Goal: Book appointment/travel/reservation

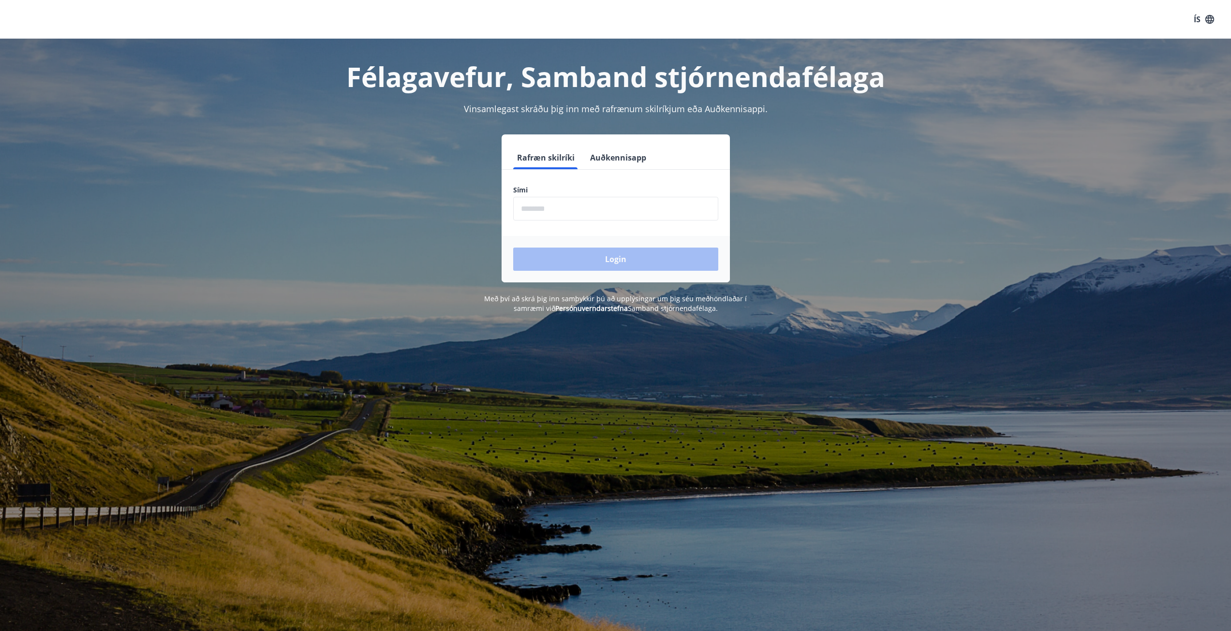
click at [536, 207] on input "phone" at bounding box center [615, 209] width 205 height 24
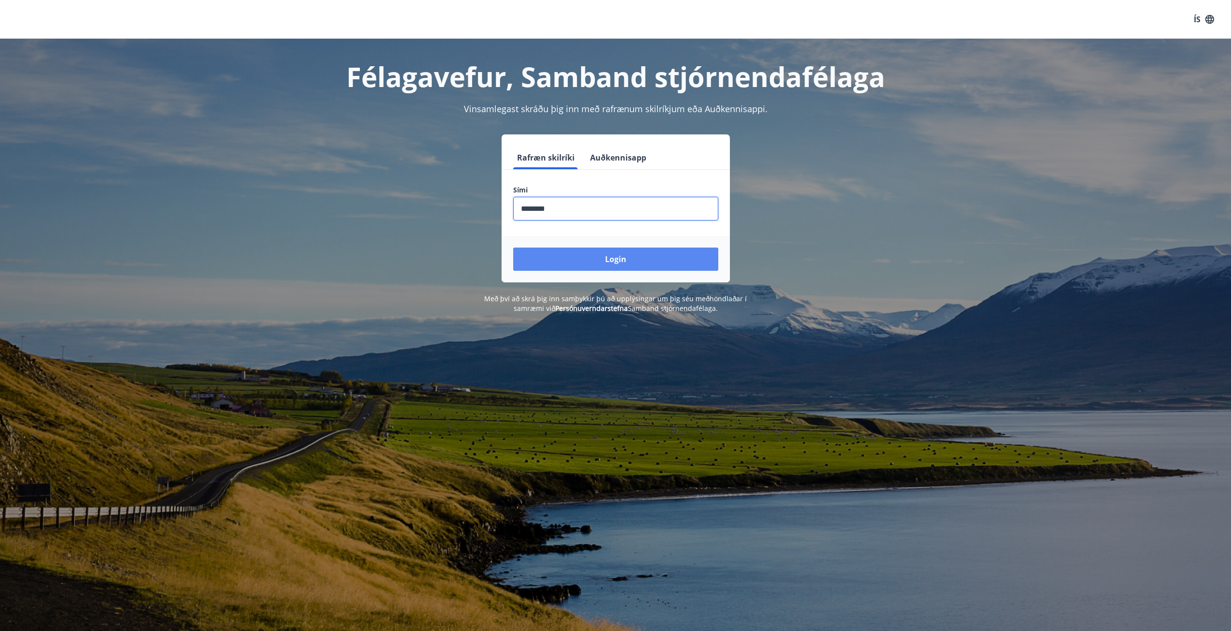
type input "********"
click at [607, 252] on button "Login" at bounding box center [615, 259] width 205 height 23
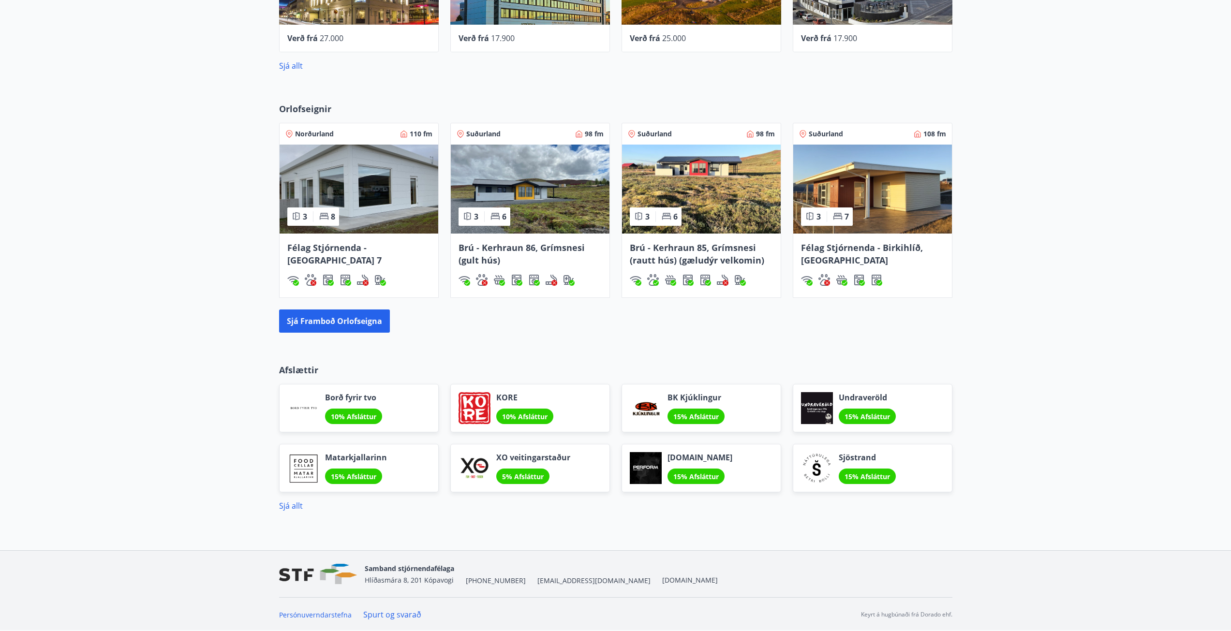
scroll to position [615, 0]
click at [338, 320] on button "Sjá framboð orlofseigna" at bounding box center [334, 320] width 111 height 23
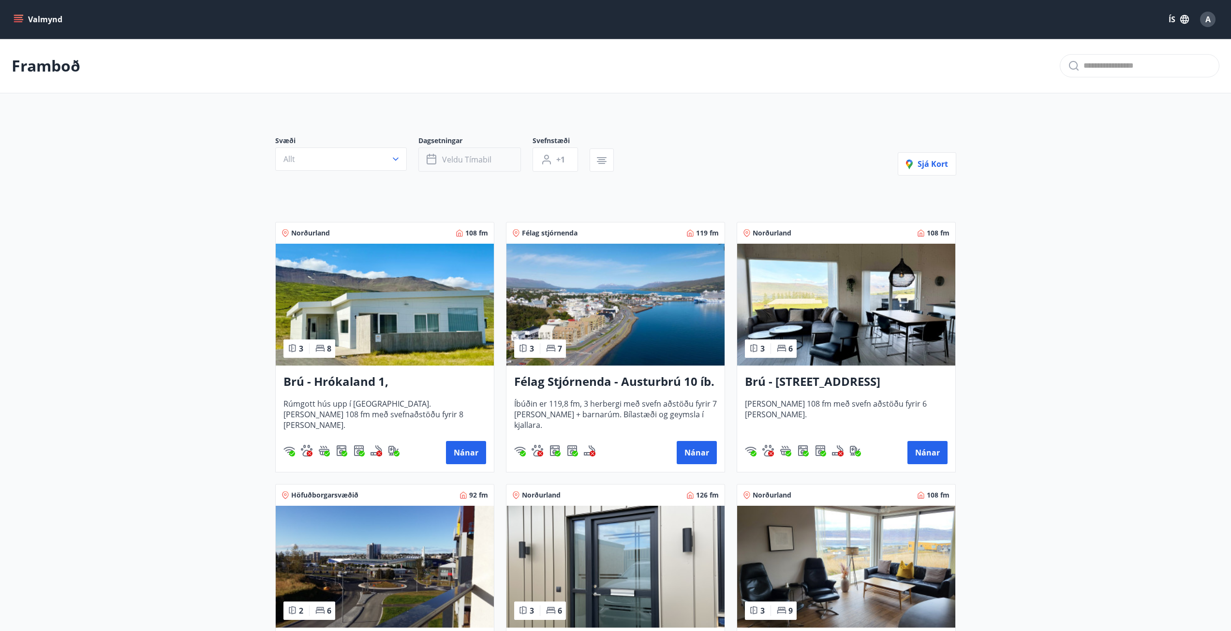
click at [465, 160] on span "Veldu tímabil" at bounding box center [466, 159] width 49 height 11
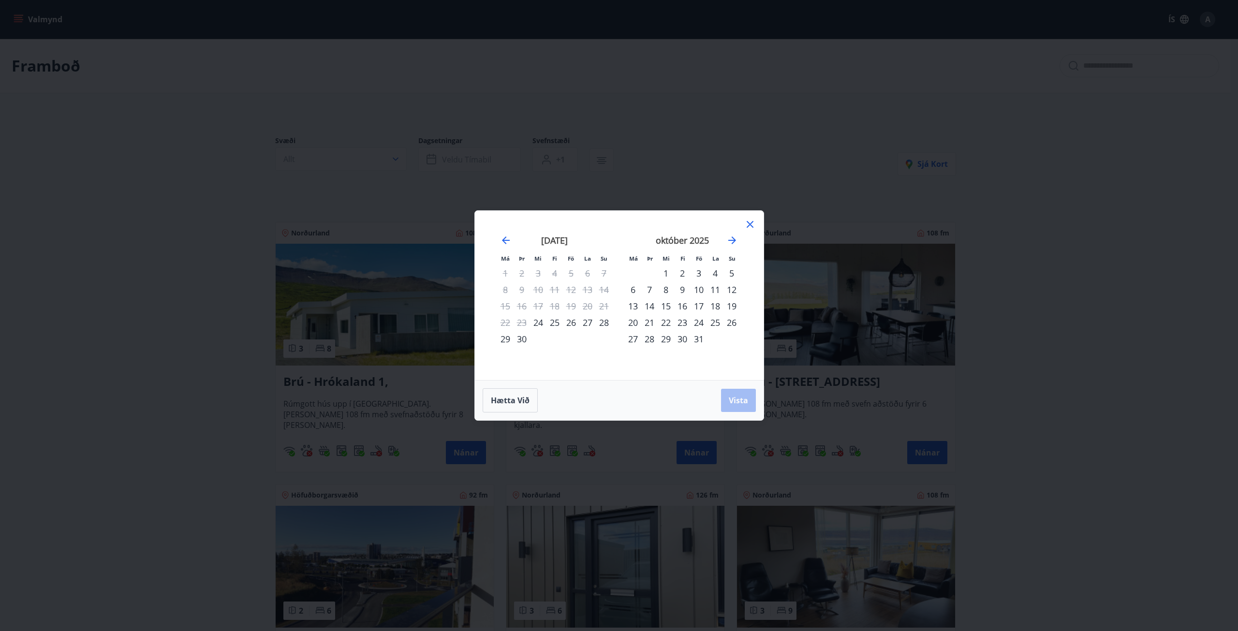
click at [572, 322] on div "26" at bounding box center [571, 322] width 16 height 16
click at [603, 322] on div "28" at bounding box center [604, 322] width 16 height 16
click at [740, 401] on span "Vista" at bounding box center [738, 400] width 19 height 11
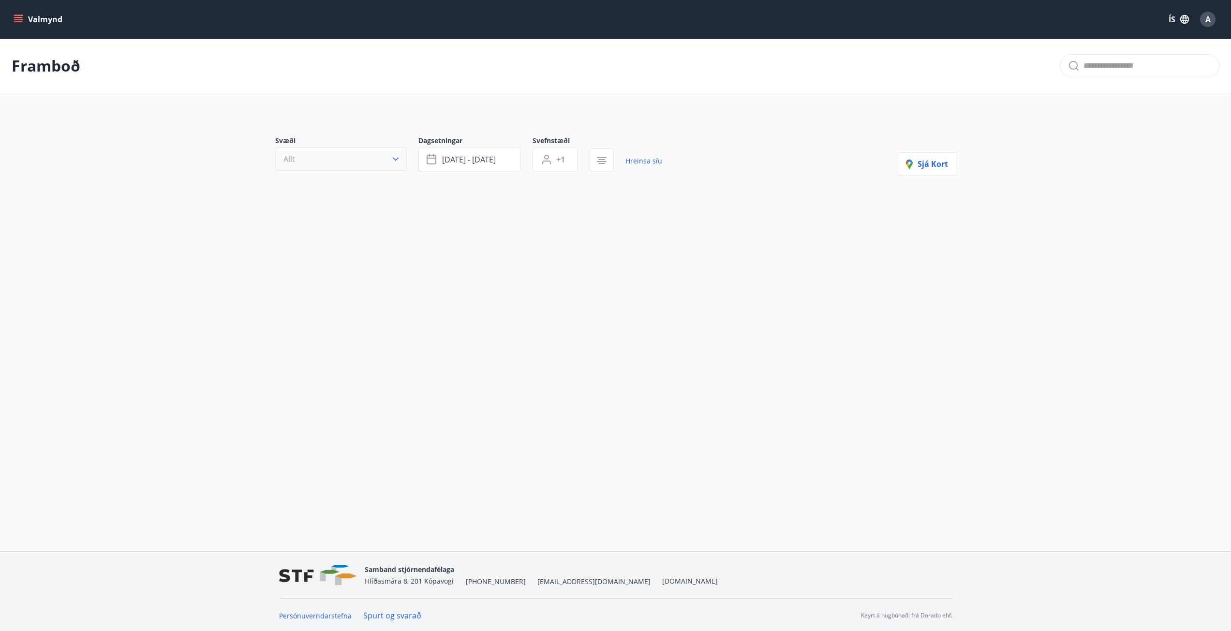
click at [396, 161] on icon "button" at bounding box center [396, 159] width 10 height 10
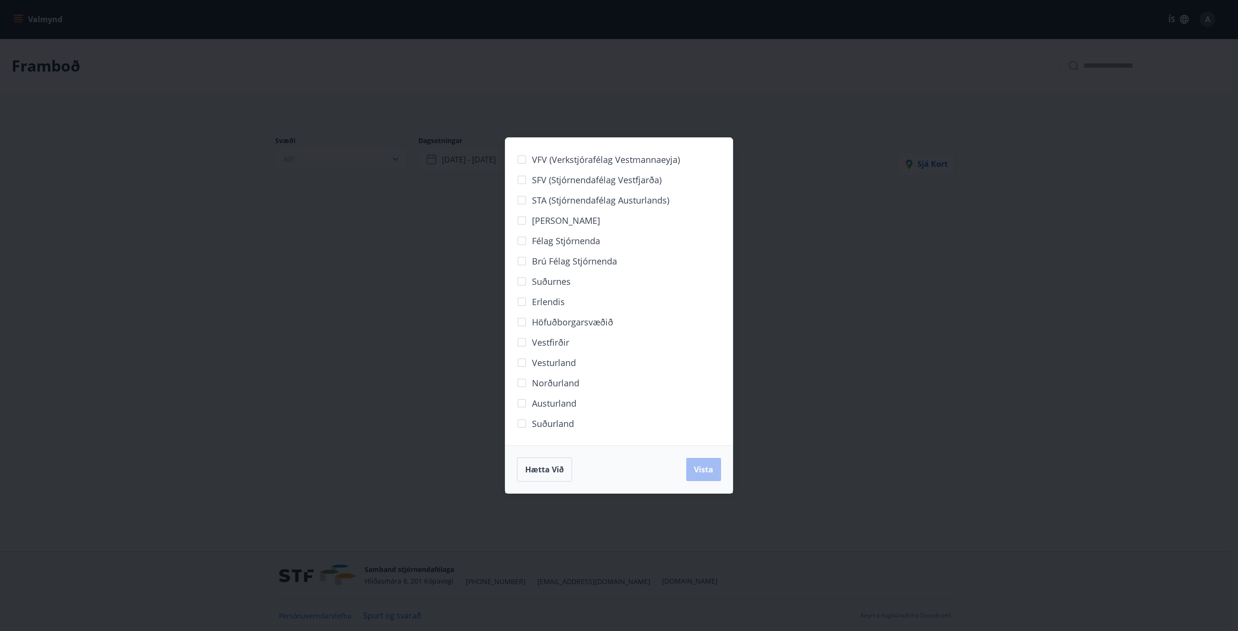
click at [710, 471] on div "Hætta við Vista" at bounding box center [619, 469] width 204 height 24
click at [539, 468] on span "Hætta við" at bounding box center [544, 469] width 39 height 11
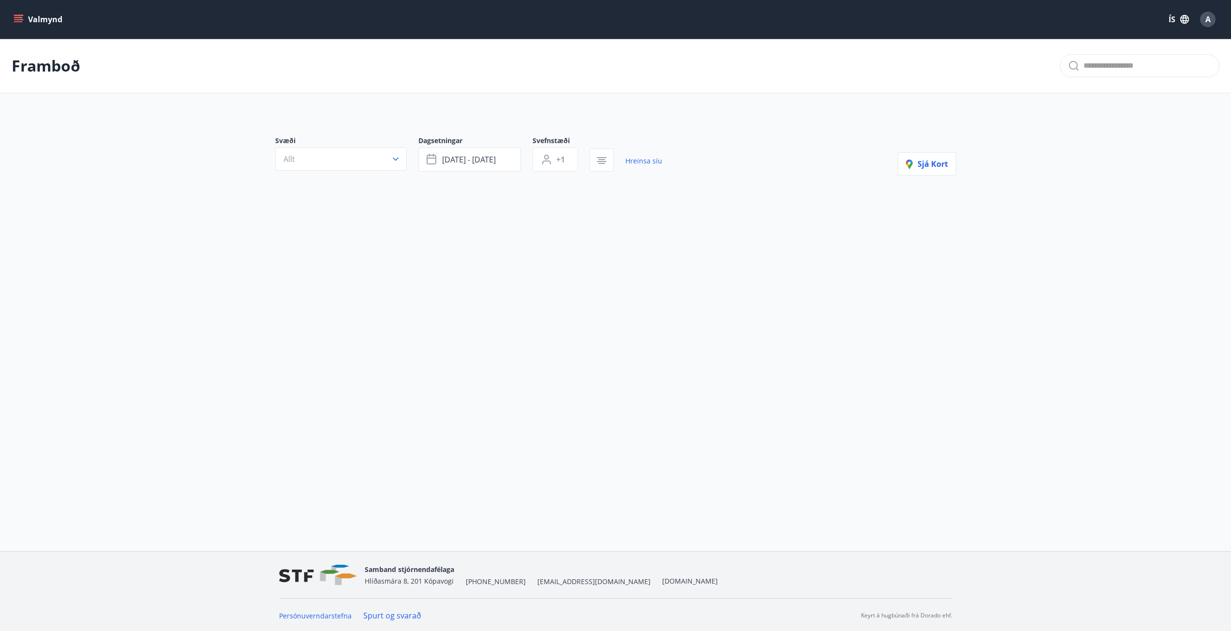
click at [435, 246] on div "Framboð Svæði Allt Dagsetningar sep 26 - sep 28 Svefnstæði +1 Hreinsa síu Sjá k…" at bounding box center [615, 154] width 1231 height 230
click at [399, 157] on icon "button" at bounding box center [396, 159] width 10 height 10
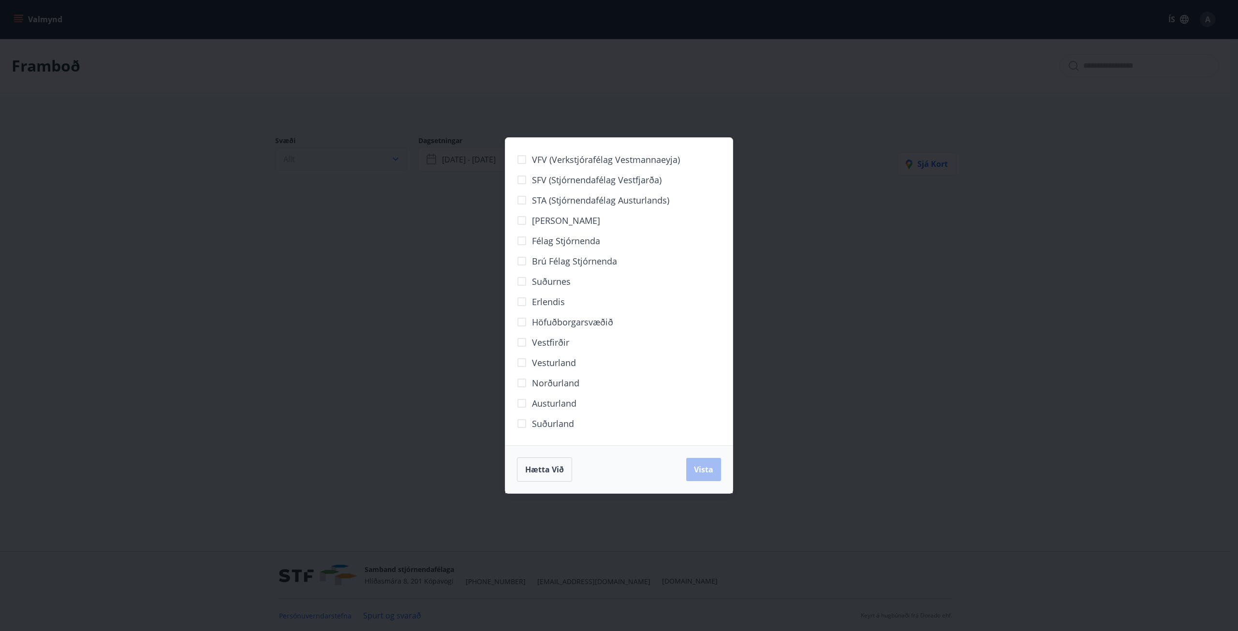
click at [399, 157] on div "VFV (Verkstjórafélag Vestmannaeyja) SFV (Stjórnendafélag Vestfjarða) STA (Stjór…" at bounding box center [619, 315] width 1238 height 631
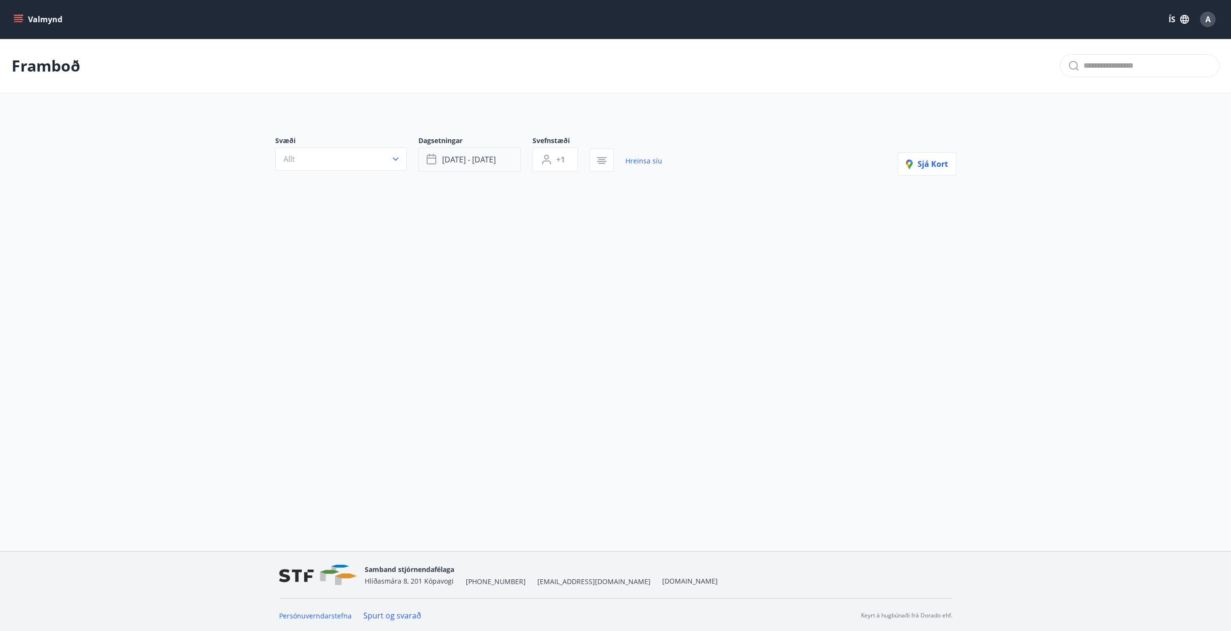
click at [433, 159] on icon "button" at bounding box center [432, 160] width 12 height 12
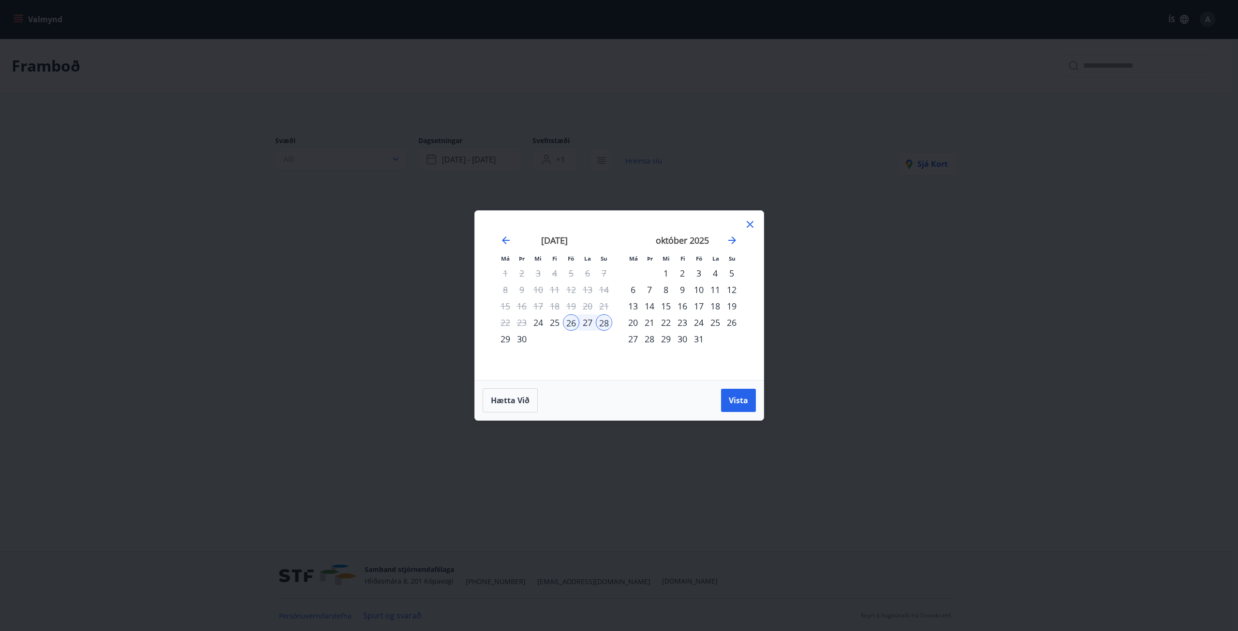
click at [708, 321] on div "25" at bounding box center [715, 322] width 16 height 16
click at [649, 338] on div "28" at bounding box center [649, 339] width 16 height 16
click at [731, 396] on span "Vista" at bounding box center [738, 400] width 19 height 11
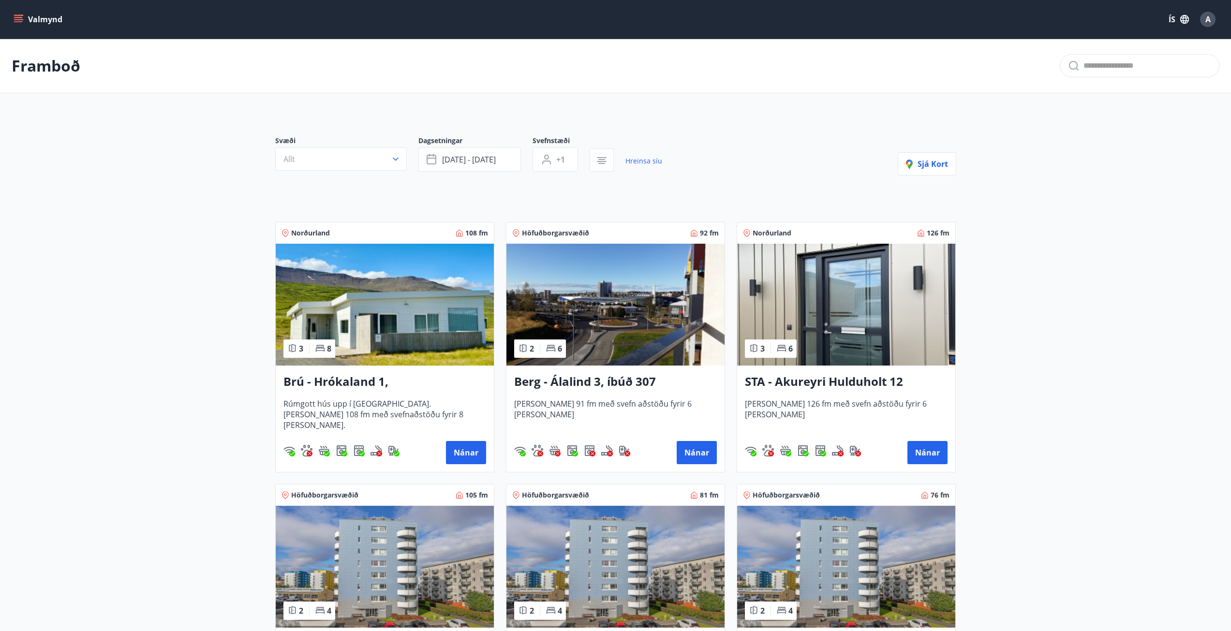
click at [650, 161] on link "Hreinsa síu" at bounding box center [643, 160] width 37 height 21
